Goal: Check status: Check status

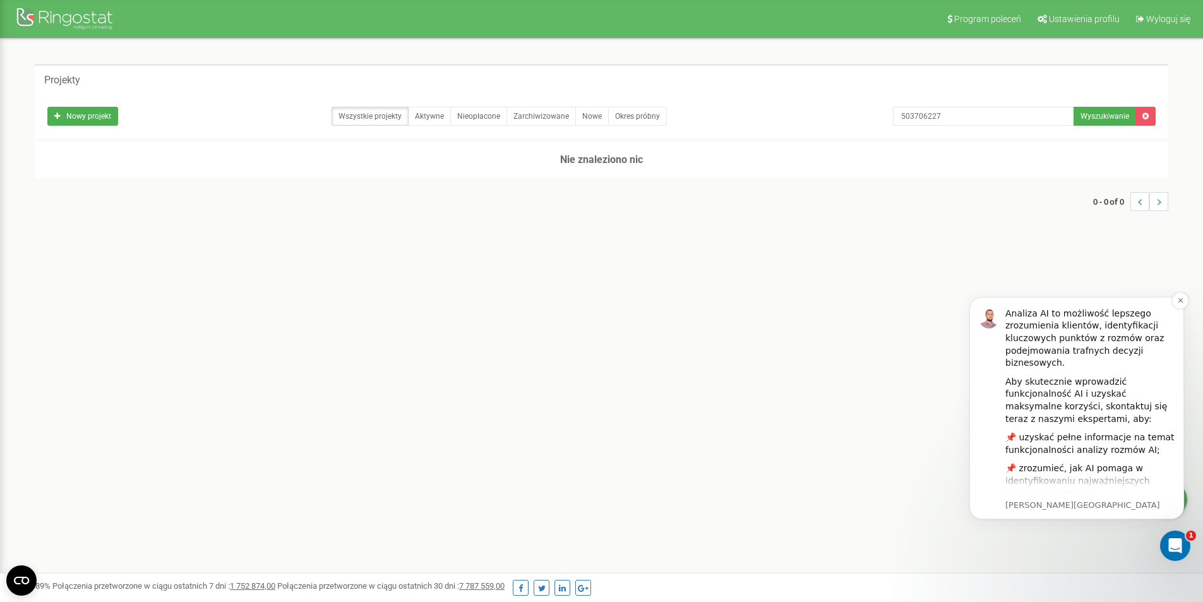
scroll to position [205, 0]
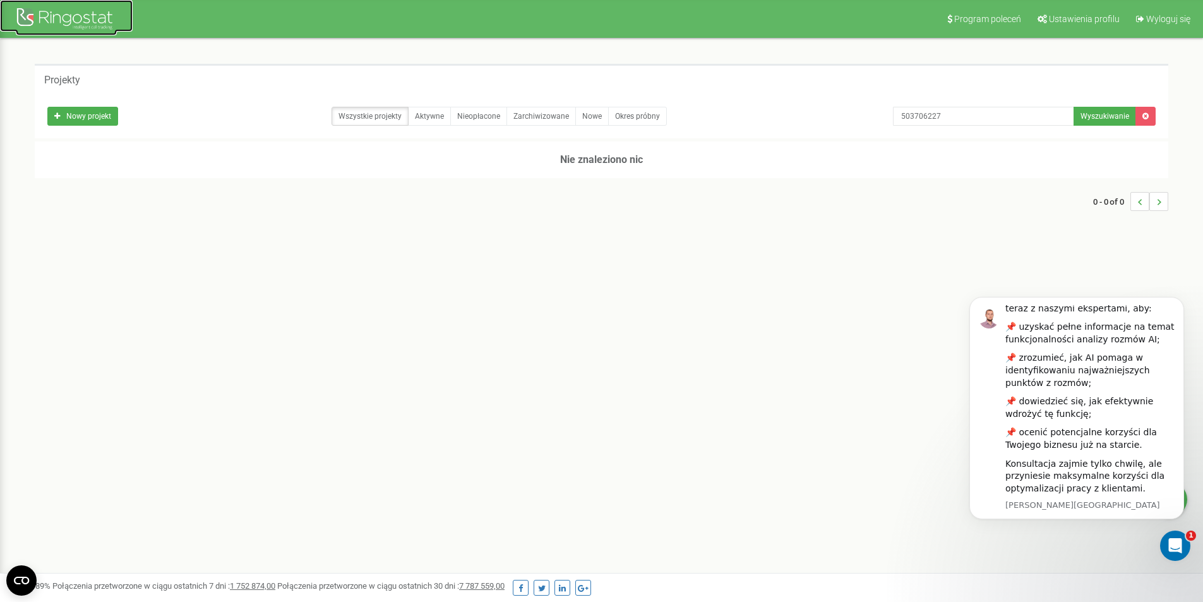
click at [47, 32] on div at bounding box center [66, 20] width 101 height 30
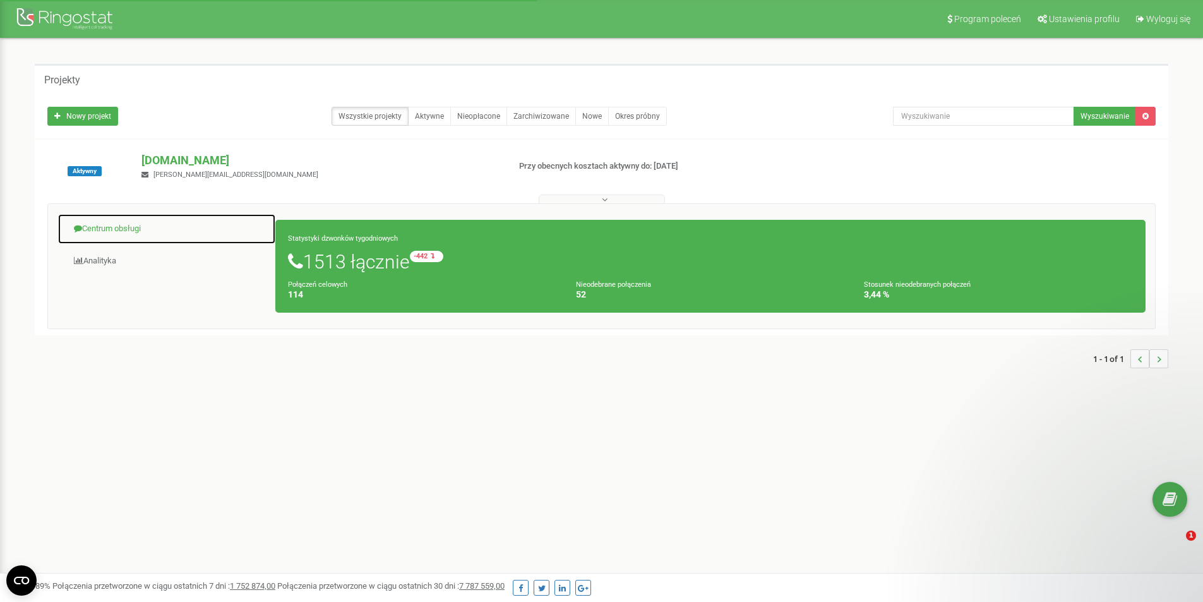
click at [147, 222] on link "Centrum obsługi" at bounding box center [166, 228] width 218 height 31
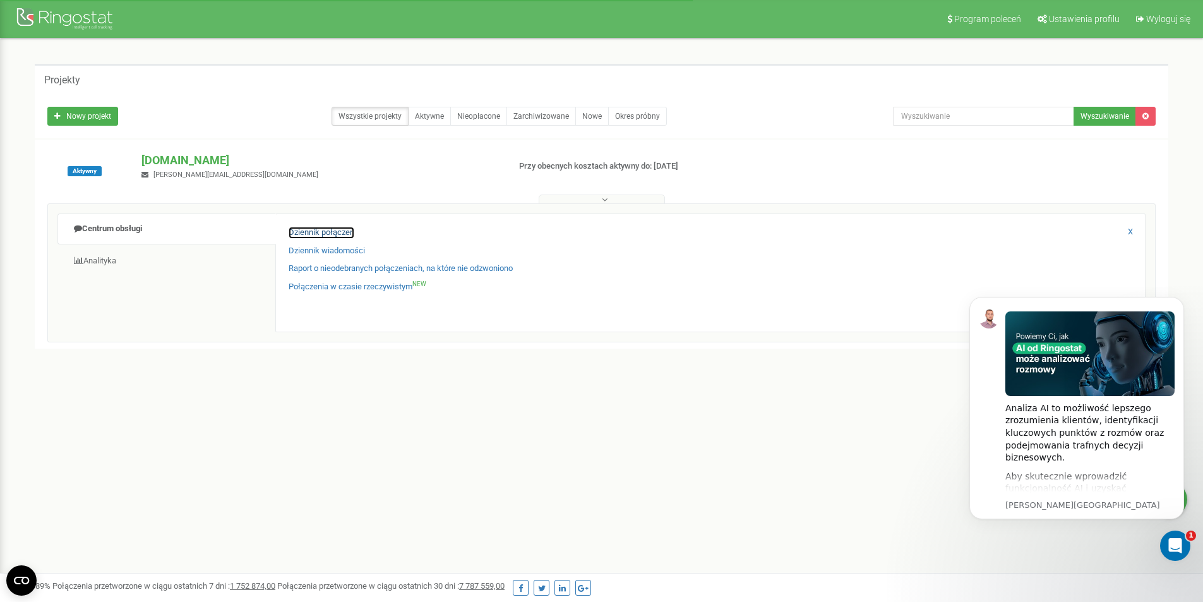
click at [338, 227] on link "Dziennik połączeń" at bounding box center [322, 233] width 66 height 12
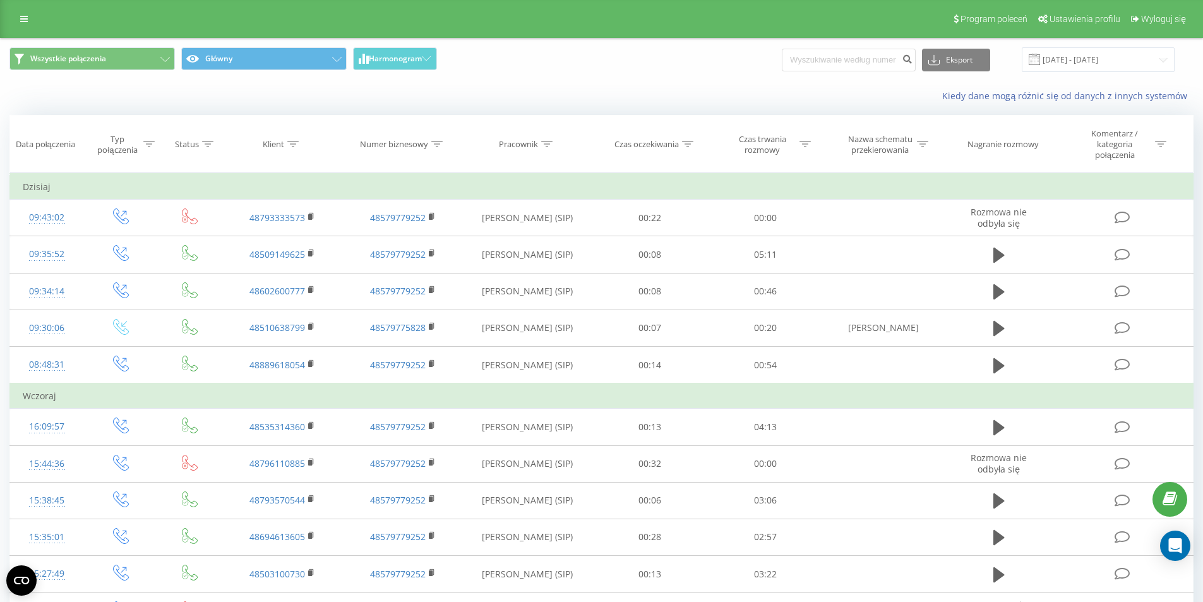
drag, startPoint x: 866, startPoint y: 77, endPoint x: 866, endPoint y: 64, distance: 13.3
click at [866, 64] on div "Wszystkie połączenia Główny Harmonogram Eksport .csv .xls .xlsx 21.07.2025 - 21…" at bounding box center [601, 60] width 1201 height 42
click at [866, 64] on input at bounding box center [849, 60] width 134 height 23
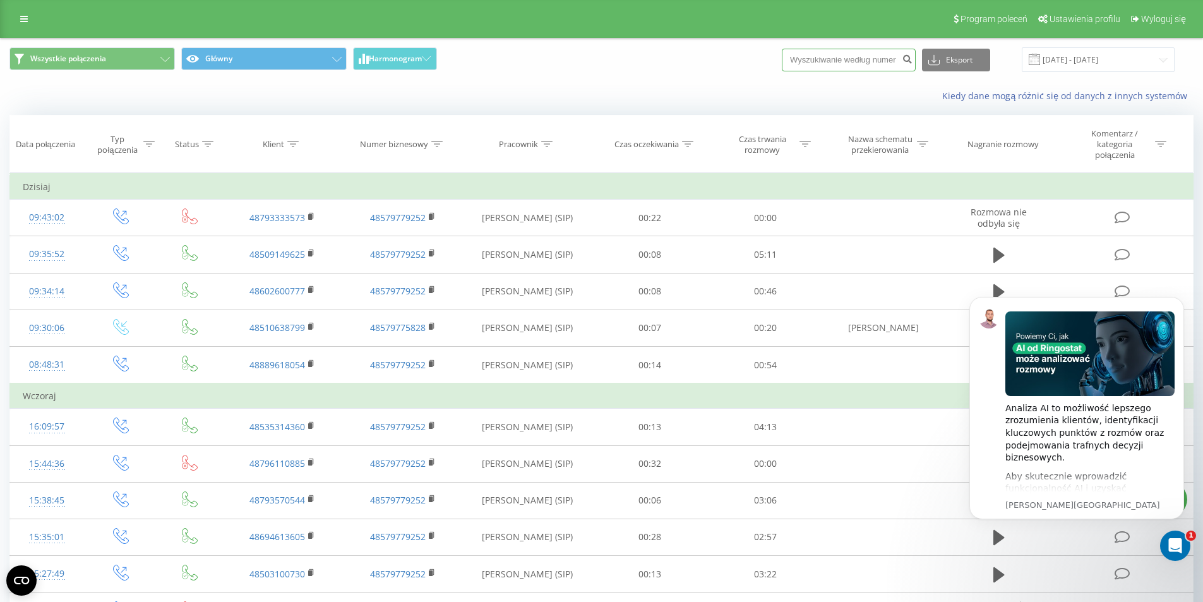
click at [866, 64] on input at bounding box center [849, 60] width 134 height 23
paste input "503706227"
type input "503706227"
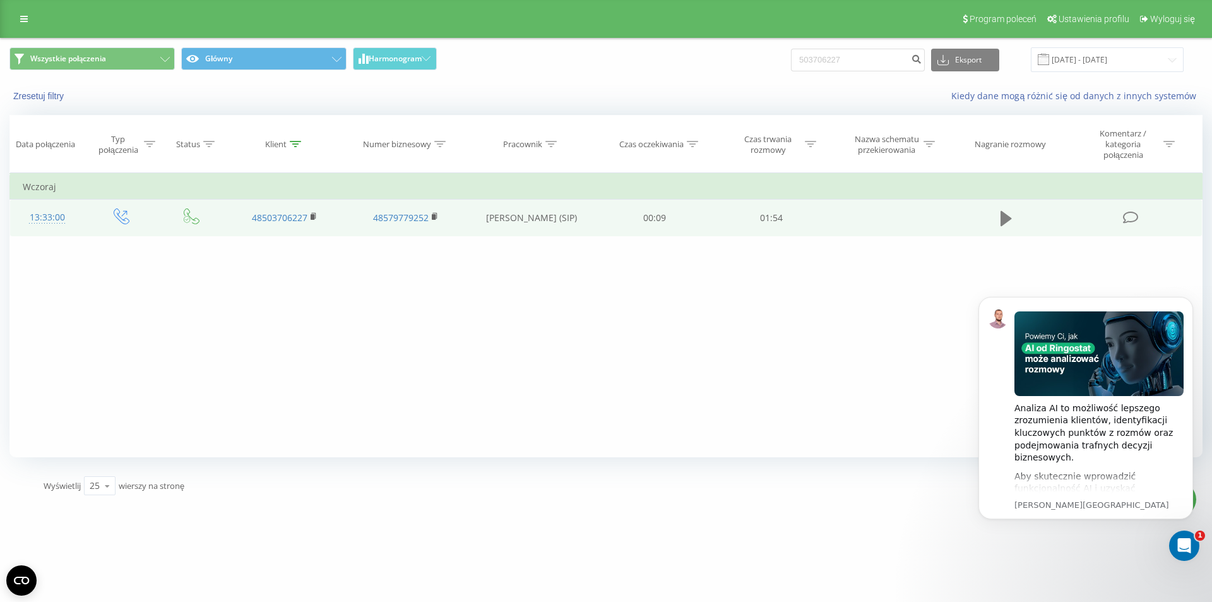
click at [1010, 220] on icon at bounding box center [1006, 218] width 11 height 15
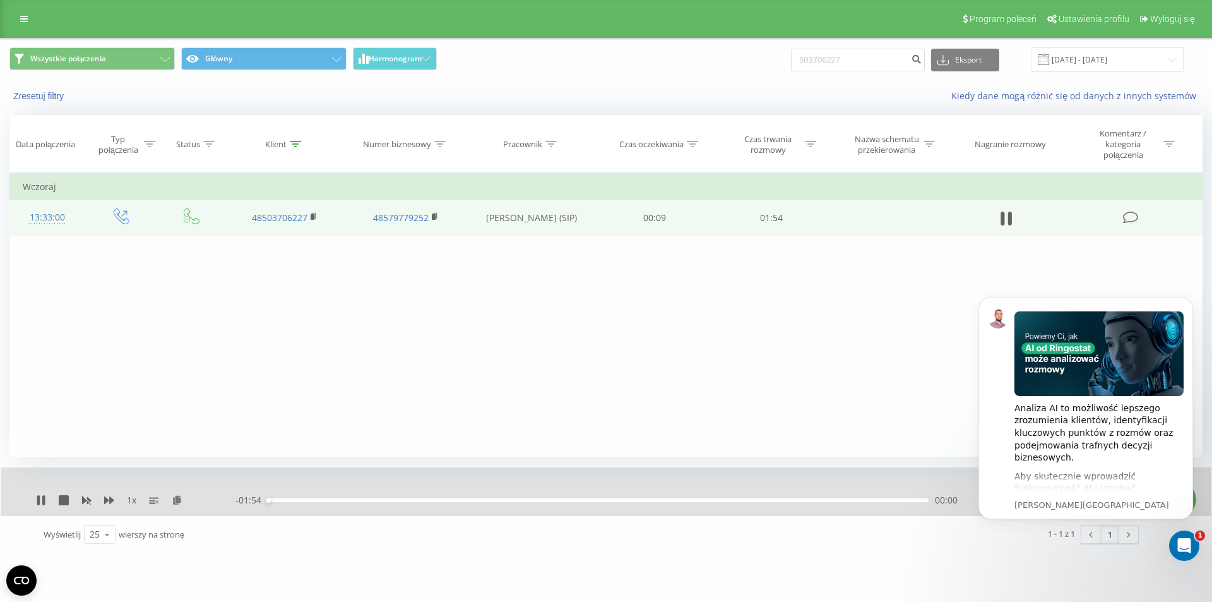
click at [650, 500] on div "00:00" at bounding box center [598, 500] width 661 height 4
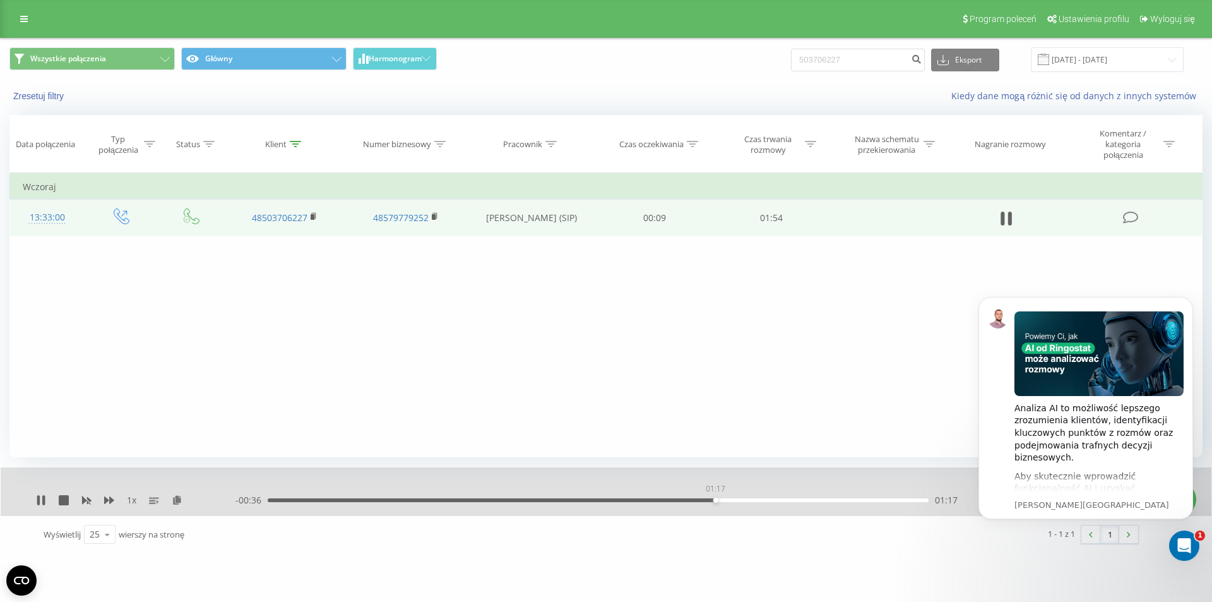
click at [715, 499] on div "01:17" at bounding box center [598, 500] width 661 height 4
click at [739, 499] on div "01:17" at bounding box center [598, 500] width 661 height 4
click at [784, 503] on div "- 00:32 01:21 01:21" at bounding box center [602, 500] width 735 height 13
click at [35, 496] on div "1 x - 00:22 01:31 01:31" at bounding box center [606, 491] width 1211 height 49
click at [42, 506] on div "1 x" at bounding box center [135, 500] width 199 height 13
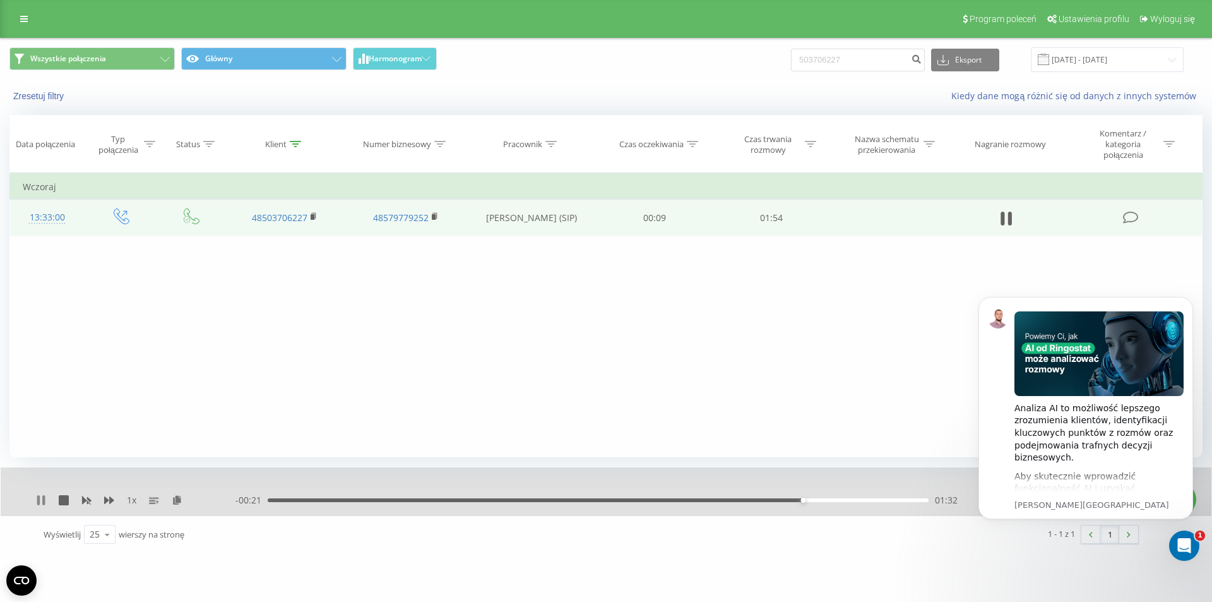
click at [39, 503] on icon at bounding box center [38, 500] width 3 height 10
click at [1193, 544] on div "Otwórz komunikator Intercom" at bounding box center [1183, 544] width 42 height 42
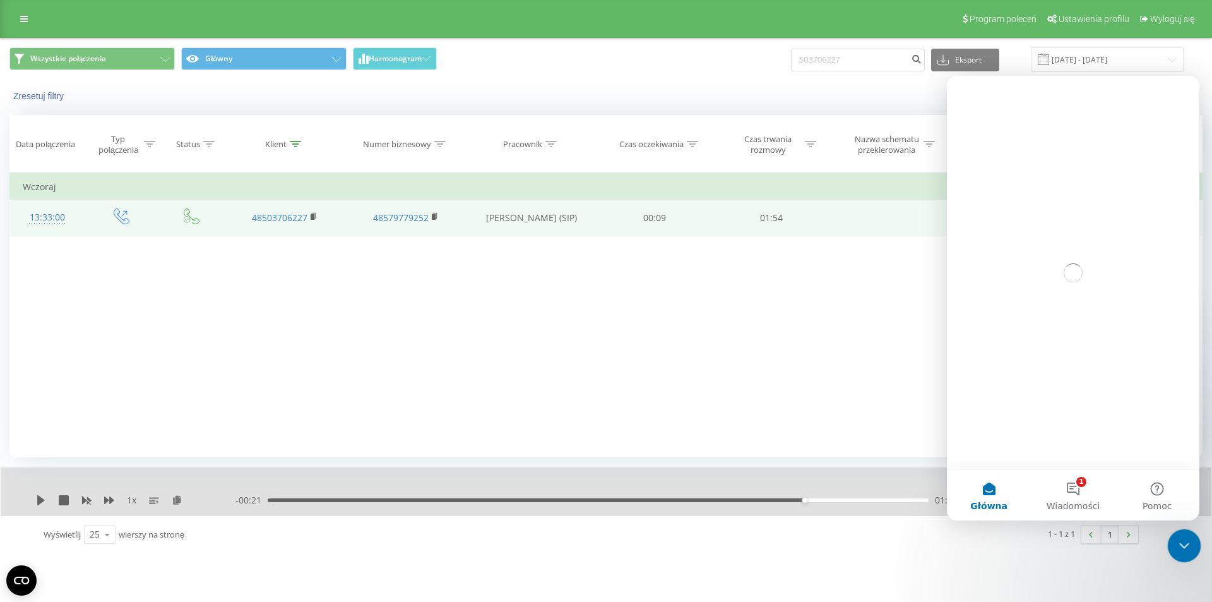
click at [1193, 544] on div "Zamknij komunikator Intercom" at bounding box center [1182, 543] width 30 height 30
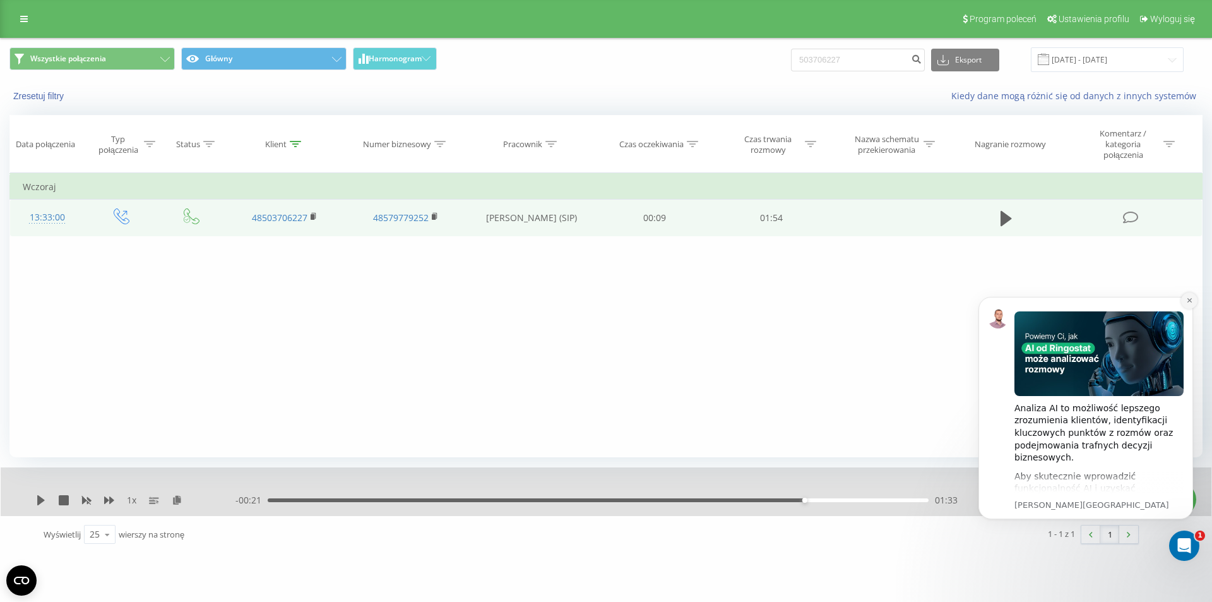
click at [1186, 297] on icon "Dismiss notification" at bounding box center [1189, 300] width 7 height 7
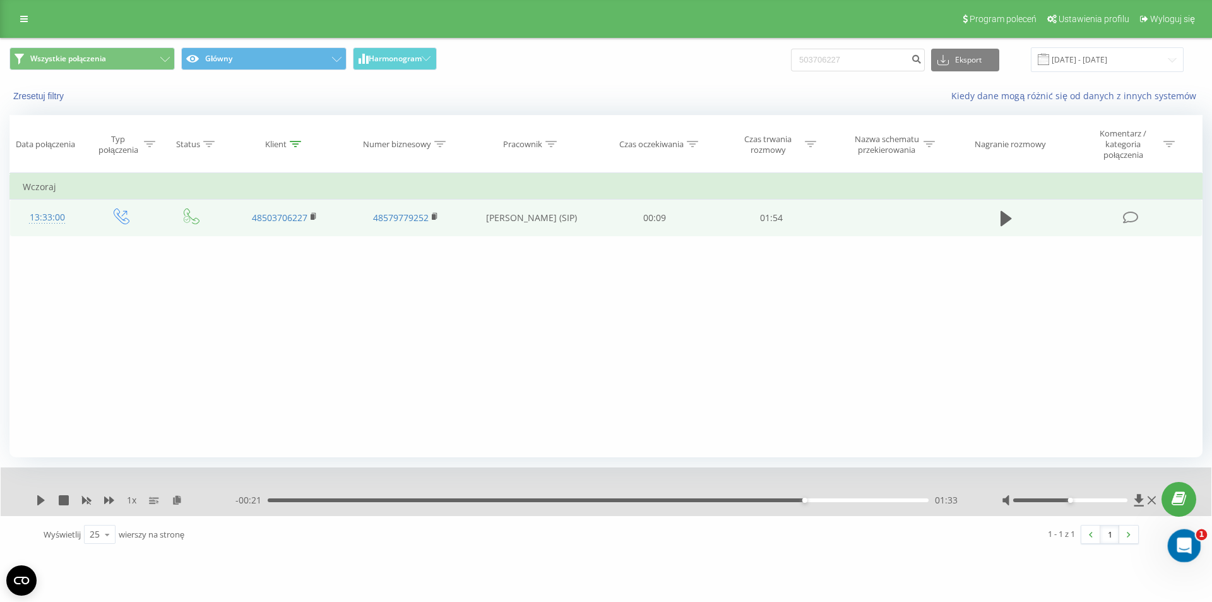
click at [1191, 546] on div "Otwórz komunikator Intercom" at bounding box center [1183, 544] width 42 height 42
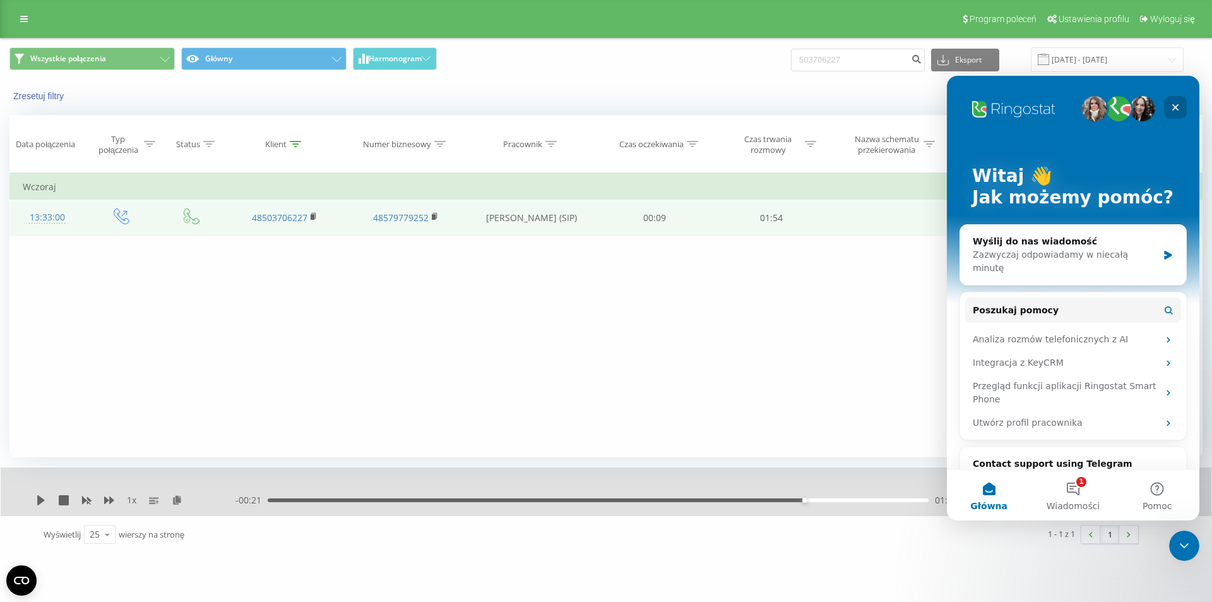
click at [1179, 105] on icon "Zamknij" at bounding box center [1175, 107] width 7 height 7
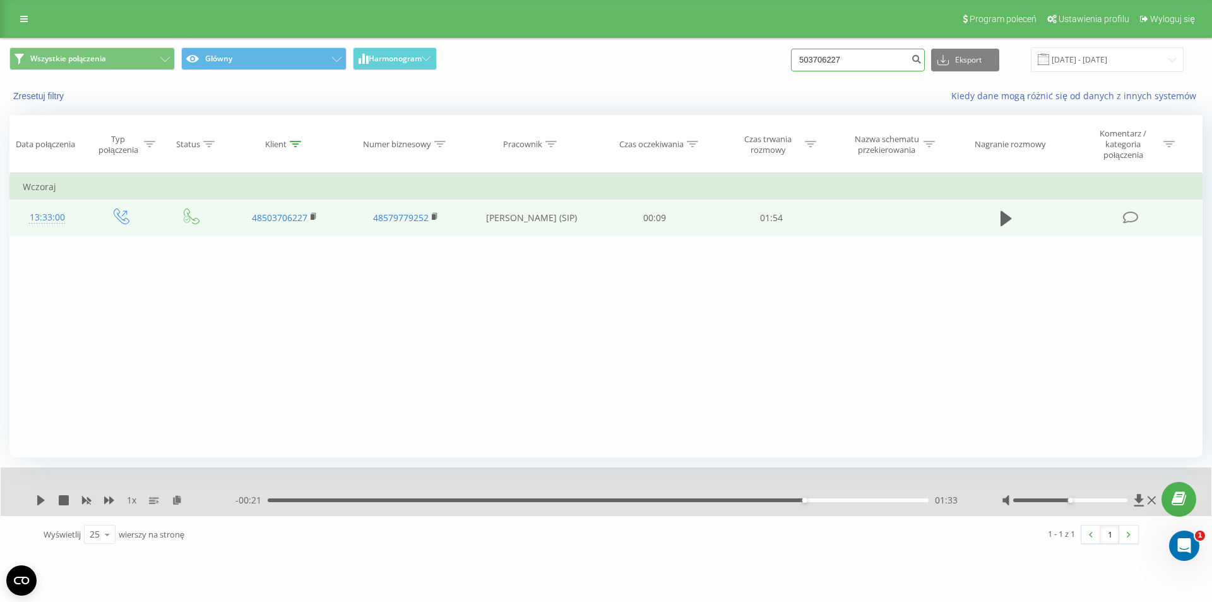
click at [881, 68] on input "503706227" at bounding box center [858, 60] width 134 height 23
type input "503593403"
